Goal: Task Accomplishment & Management: Manage account settings

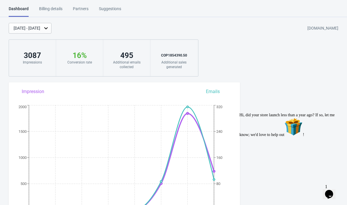
click at [36, 32] on div "[DATE] - [DATE]" at bounding box center [30, 28] width 43 height 11
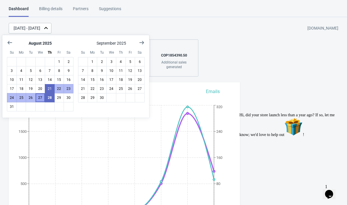
click at [40, 100] on button "27" at bounding box center [40, 97] width 10 height 9
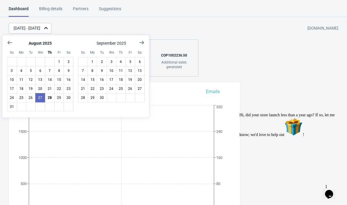
click at [123, 26] on div "[DATE] - [DATE] [DOMAIN_NAME]" at bounding box center [178, 28] width 338 height 11
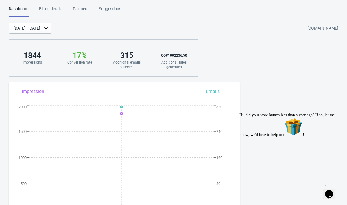
click at [40, 30] on div "[DATE] - [DATE]" at bounding box center [27, 28] width 27 height 6
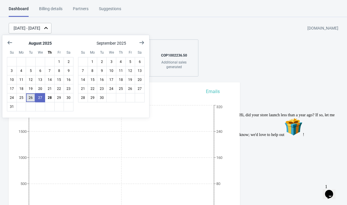
click at [31, 98] on button "26" at bounding box center [31, 97] width 10 height 9
click at [153, 26] on div "[DATE] - [DATE] [DOMAIN_NAME]" at bounding box center [178, 28] width 338 height 11
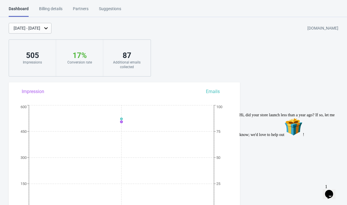
click at [40, 29] on div "[DATE] - [DATE]" at bounding box center [27, 28] width 27 height 6
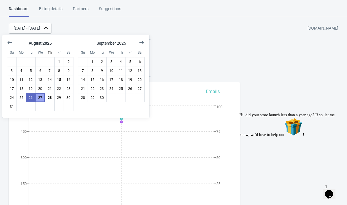
click at [39, 99] on button "27" at bounding box center [40, 97] width 10 height 9
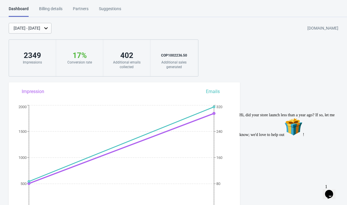
click at [40, 27] on div "[DATE] - [DATE]" at bounding box center [27, 28] width 27 height 6
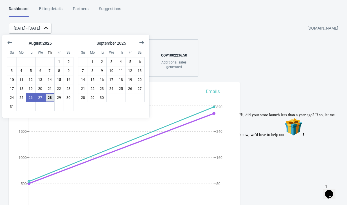
click at [49, 96] on button "28" at bounding box center [50, 97] width 10 height 9
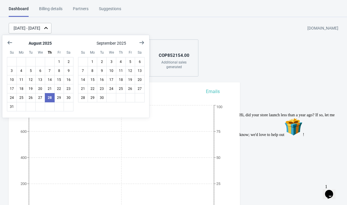
click at [145, 26] on div "[DATE] - [DATE] [DOMAIN_NAME]" at bounding box center [178, 28] width 338 height 11
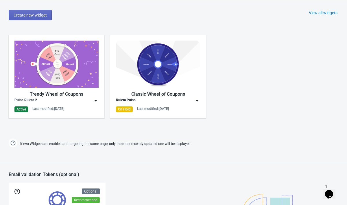
scroll to position [282, 0]
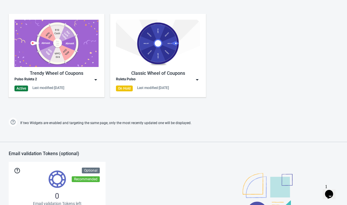
click at [97, 80] on img at bounding box center [96, 80] width 6 height 6
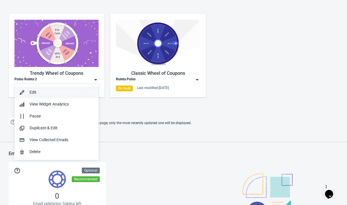
click at [75, 90] on div "Edit" at bounding box center [62, 92] width 65 height 6
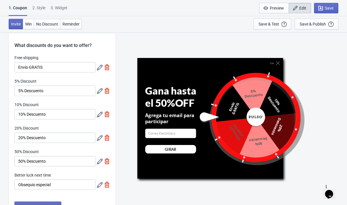
scroll to position [6, 0]
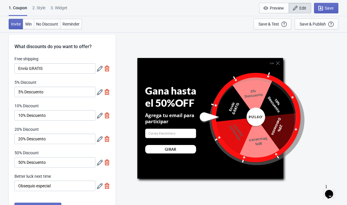
click at [99, 93] on icon at bounding box center [100, 92] width 6 height 6
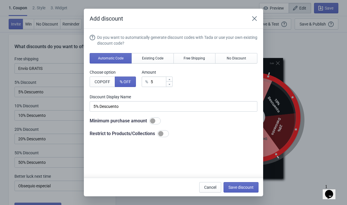
click at [163, 132] on div at bounding box center [160, 133] width 5 height 5
checkbox input "true"
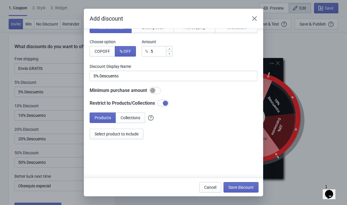
scroll to position [30, 0]
click at [124, 133] on span "Select product to include" at bounding box center [117, 133] width 44 height 5
click at [125, 114] on button "Collections" at bounding box center [131, 117] width 30 height 10
click at [122, 137] on button "Select collections to include" at bounding box center [119, 133] width 59 height 10
click at [240, 186] on span "Save discount" at bounding box center [241, 187] width 25 height 5
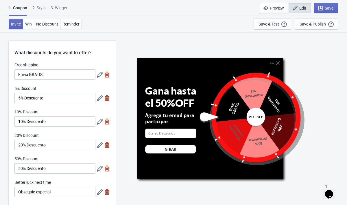
scroll to position [6, 0]
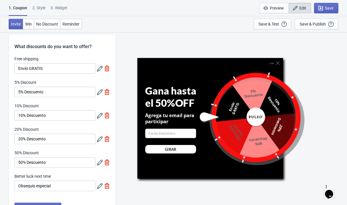
click at [100, 113] on icon at bounding box center [100, 116] width 6 height 6
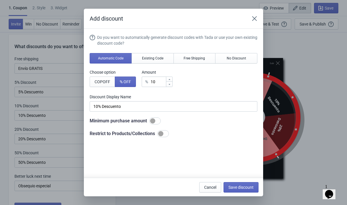
click at [163, 132] on div at bounding box center [160, 133] width 5 height 5
checkbox input "true"
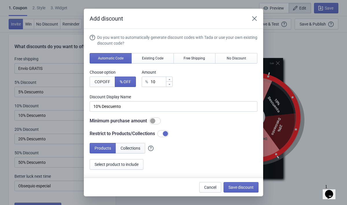
click at [129, 148] on span "Collections" at bounding box center [131, 148] width 20 height 5
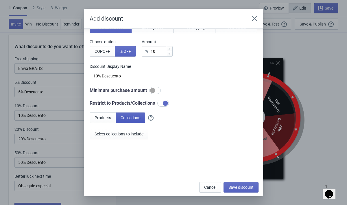
scroll to position [30, 0]
click at [127, 135] on span "Select collections to include" at bounding box center [119, 133] width 49 height 5
click at [245, 187] on span "Save discount" at bounding box center [241, 187] width 25 height 5
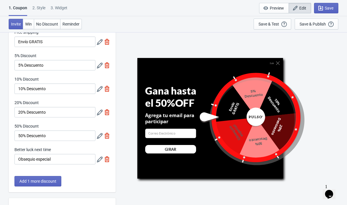
scroll to position [35, 0]
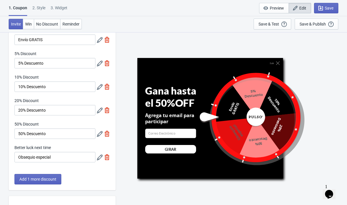
click at [101, 109] on icon at bounding box center [100, 110] width 6 height 6
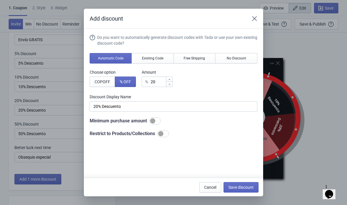
click at [163, 132] on div at bounding box center [160, 133] width 5 height 5
checkbox input "true"
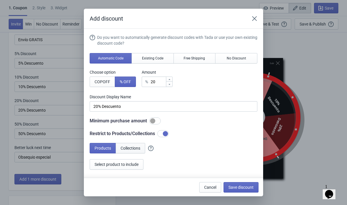
click at [138, 146] on span "Collections" at bounding box center [131, 148] width 20 height 5
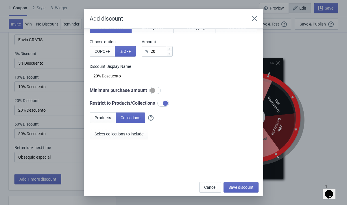
scroll to position [30, 0]
click at [128, 135] on span "Select collections to include" at bounding box center [119, 133] width 49 height 5
click at [238, 188] on span "Save discount" at bounding box center [241, 187] width 25 height 5
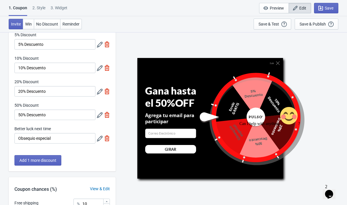
scroll to position [64, 0]
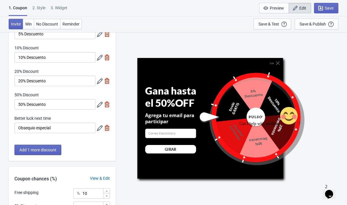
click at [99, 104] on icon at bounding box center [100, 105] width 6 height 6
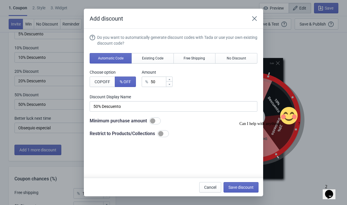
click at [163, 134] on div at bounding box center [160, 133] width 5 height 5
checkbox input "true"
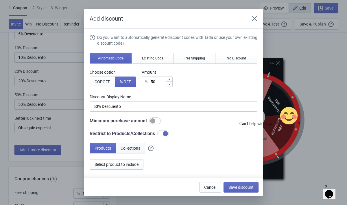
click at [137, 149] on span "Collections" at bounding box center [131, 148] width 20 height 5
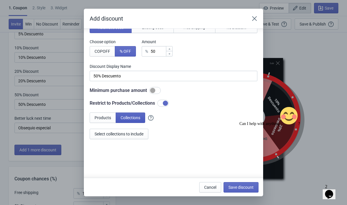
scroll to position [30, 0]
click at [137, 132] on span "Select collections to include" at bounding box center [119, 133] width 49 height 5
click at [243, 186] on span "Save discount" at bounding box center [241, 187] width 25 height 5
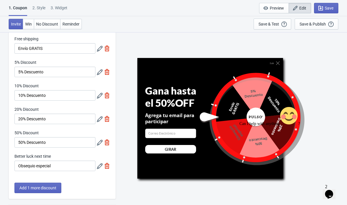
scroll to position [23, 0]
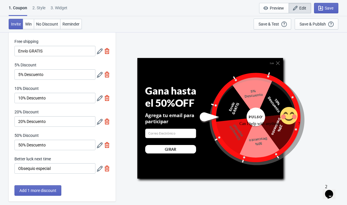
click at [99, 74] on icon at bounding box center [100, 75] width 6 height 6
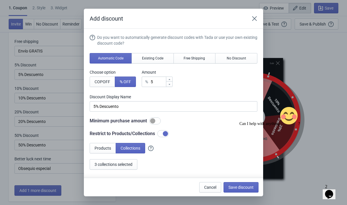
click at [257, 17] on button "Close" at bounding box center [254, 18] width 10 height 10
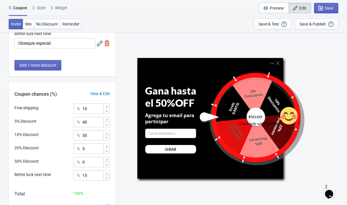
scroll to position [177, 0]
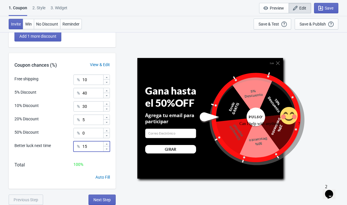
click at [93, 145] on input "15" at bounding box center [92, 146] width 21 height 10
type input "1"
type input "20"
click at [89, 91] on input "40" at bounding box center [92, 93] width 21 height 10
type input "4"
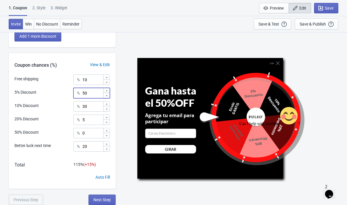
type input "50"
click at [89, 106] on input "30" at bounding box center [92, 106] width 21 height 10
type input "3"
type input "2"
type input "15"
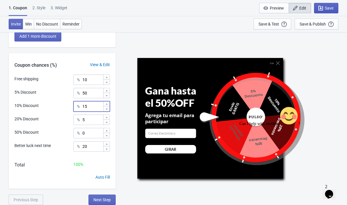
click at [335, 7] on button "Save" at bounding box center [326, 8] width 24 height 10
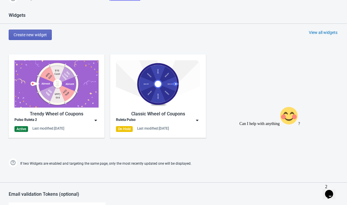
scroll to position [247, 0]
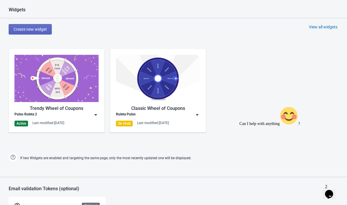
click at [95, 113] on img at bounding box center [96, 115] width 6 height 6
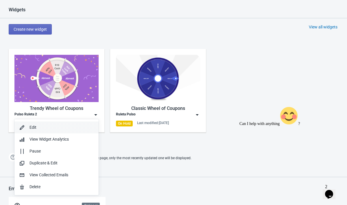
click at [49, 127] on div "Edit" at bounding box center [62, 127] width 65 height 6
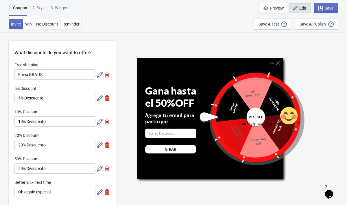
click at [98, 76] on icon at bounding box center [100, 75] width 6 height 6
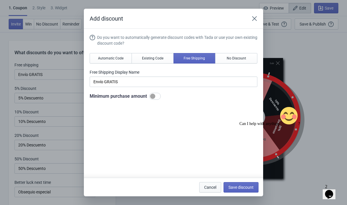
click at [213, 188] on span "Cancel" at bounding box center [210, 187] width 12 height 5
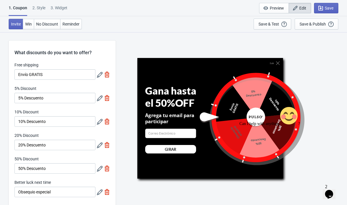
click at [101, 98] on icon at bounding box center [100, 98] width 6 height 6
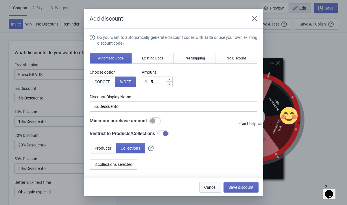
click at [212, 188] on span "Cancel" at bounding box center [210, 187] width 12 height 5
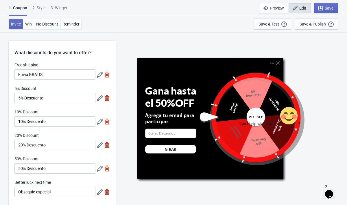
click at [100, 124] on icon at bounding box center [100, 122] width 6 height 6
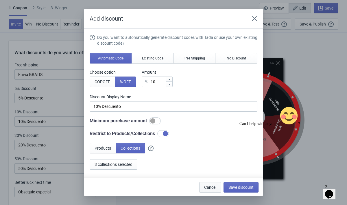
click at [211, 186] on span "Cancel" at bounding box center [210, 187] width 12 height 5
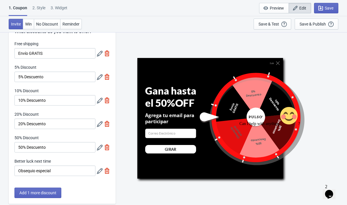
scroll to position [29, 0]
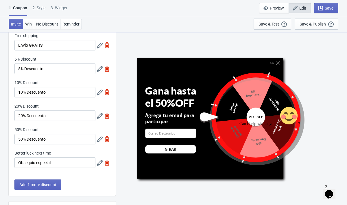
click at [100, 114] on icon at bounding box center [100, 116] width 6 height 6
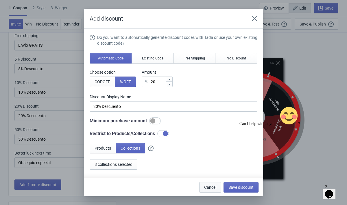
click at [211, 188] on span "Cancel" at bounding box center [210, 187] width 12 height 5
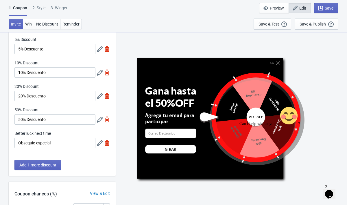
scroll to position [54, 0]
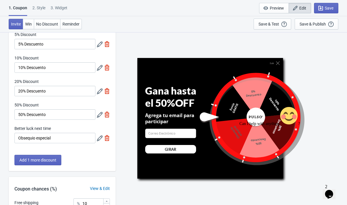
click at [99, 114] on icon at bounding box center [100, 115] width 6 height 6
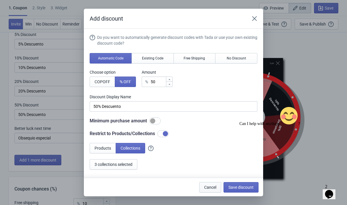
click at [206, 187] on span "Cancel" at bounding box center [210, 187] width 12 height 5
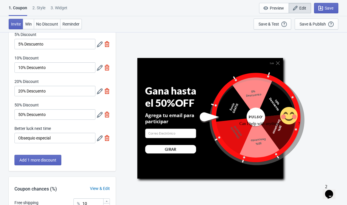
click at [103, 139] on div at bounding box center [103, 137] width 13 height 10
click at [102, 138] on icon at bounding box center [100, 138] width 6 height 6
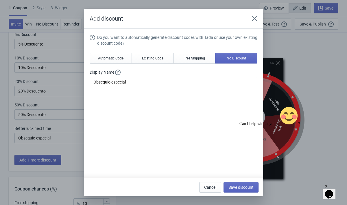
scroll to position [0, 0]
click at [212, 187] on span "Cancel" at bounding box center [210, 187] width 12 height 5
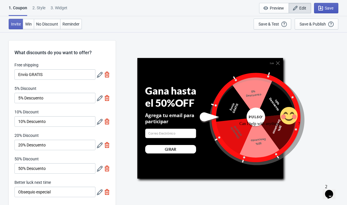
click at [329, 6] on span "Save" at bounding box center [329, 8] width 9 height 5
